Goal: Task Accomplishment & Management: Manage account settings

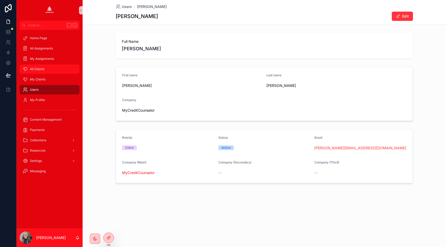
click at [40, 66] on div "All Clients" at bounding box center [50, 69] width 54 height 8
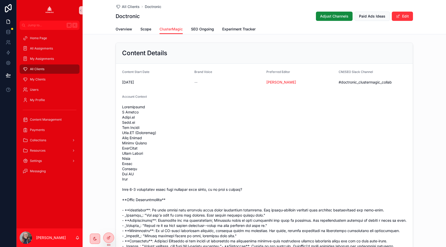
scroll to position [434, 0]
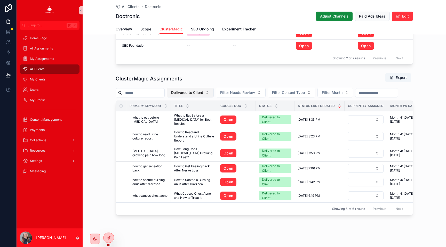
click at [190, 95] on span "Delivered to Client" at bounding box center [187, 92] width 32 height 5
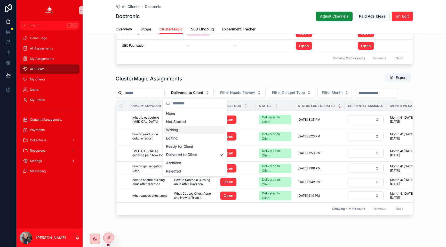
click at [187, 134] on div "Writing" at bounding box center [195, 130] width 62 height 8
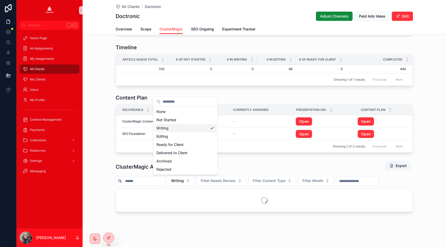
scroll to position [345, 0]
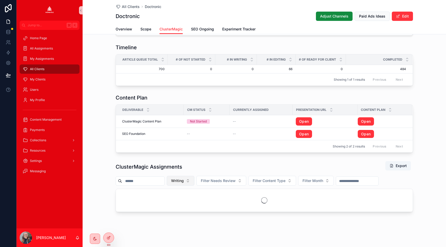
click at [184, 179] on span "Writing" at bounding box center [177, 180] width 13 height 5
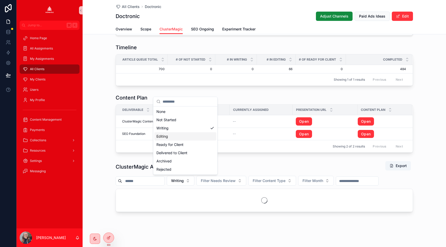
click at [169, 135] on div "Editing" at bounding box center [185, 136] width 62 height 8
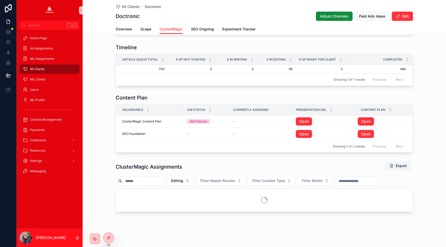
click at [200, 166] on div "ClusterMagic Assignments Export" at bounding box center [264, 167] width 297 height 12
click at [122, 167] on h1 "ClusterMagic Assignments" at bounding box center [149, 166] width 67 height 7
click at [105, 161] on div "ClusterMagic Assignments Export Editing Filter Needs Review Filter Content Type…" at bounding box center [264, 186] width 363 height 55
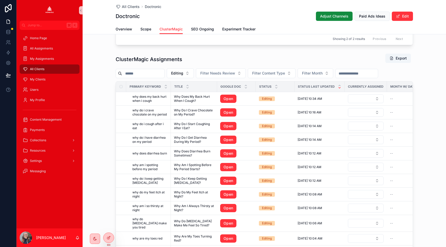
scroll to position [458, 0]
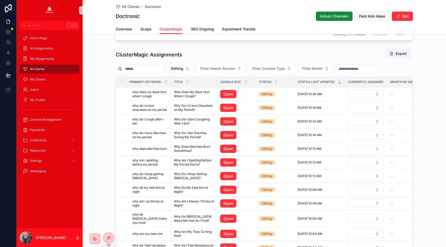
click at [339, 83] on icon "scrollable content" at bounding box center [340, 83] width 2 height 1
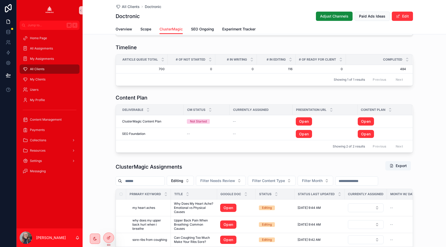
scroll to position [458, 0]
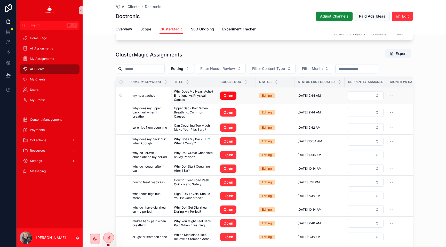
click at [226, 97] on link "Open" at bounding box center [228, 96] width 16 height 8
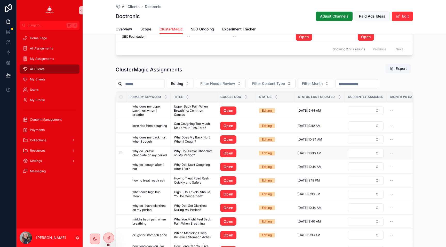
scroll to position [449, 0]
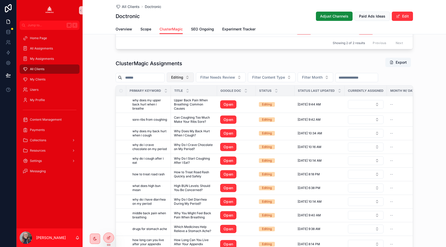
click at [180, 75] on span "Editing" at bounding box center [177, 77] width 12 height 5
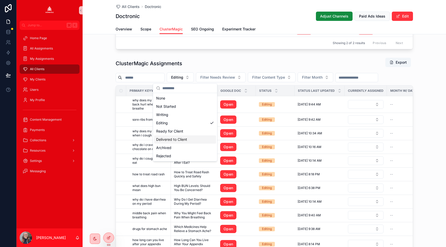
click at [175, 138] on div "Delivered to Client" at bounding box center [185, 140] width 62 height 8
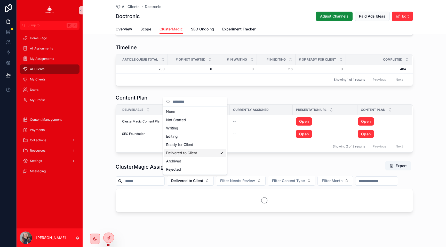
scroll to position [345, 0]
